Goal: Check status: Verify the current state of an ongoing process or item

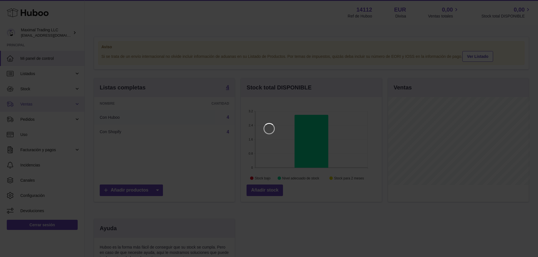
scroll to position [88, 142]
click at [528, 4] on icon "Close" at bounding box center [527, 5] width 7 height 7
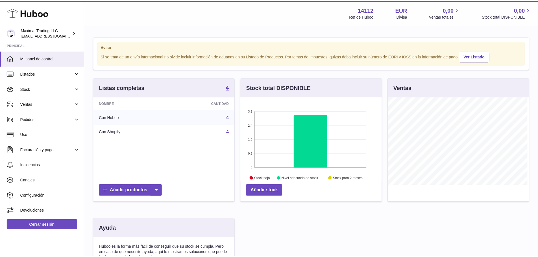
scroll to position [282205, 282152]
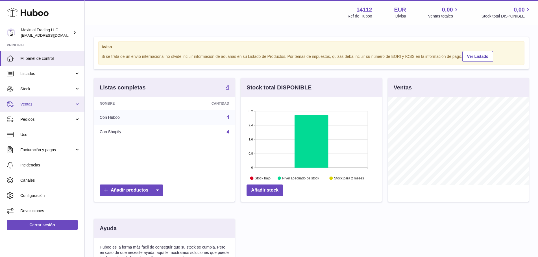
click at [40, 104] on span "Ventas" at bounding box center [47, 104] width 54 height 5
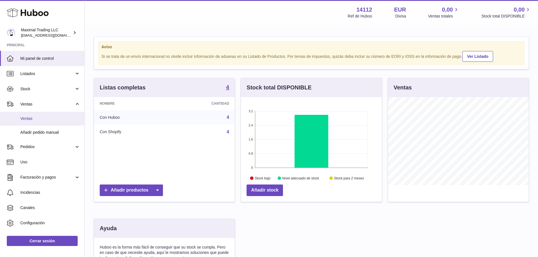
click at [39, 116] on span "Ventas" at bounding box center [50, 118] width 60 height 5
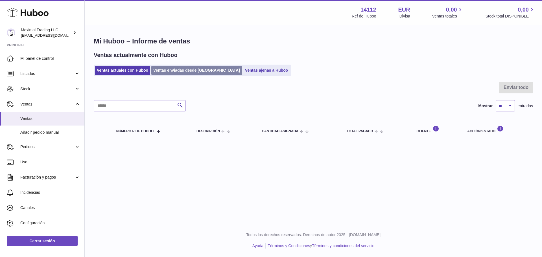
click at [175, 71] on link "Ventas enviadas desde [GEOGRAPHIC_DATA]" at bounding box center [196, 70] width 91 height 9
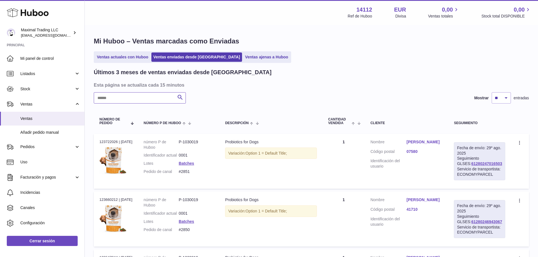
click at [139, 95] on input "text" at bounding box center [140, 97] width 92 height 11
paste input "****"
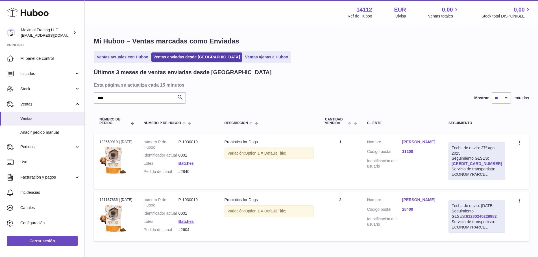
drag, startPoint x: 491, startPoint y: 164, endPoint x: 464, endPoint y: 165, distance: 27.1
click at [464, 165] on div "Fecha de envío: [DATE] Seguimiento GLSES: [CREDIT_CARD_NUMBER] Servicio de tran…" at bounding box center [476, 161] width 57 height 38
click at [91, 98] on div "Mi Huboo – Ventas marcadas como Enviadas Ventas actuales con Huboo Ventas envia…" at bounding box center [311, 140] width 453 height 230
paste input "text"
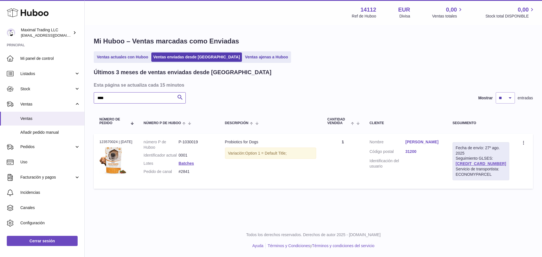
type input "****"
